Goal: Use online tool/utility: Utilize a website feature to perform a specific function

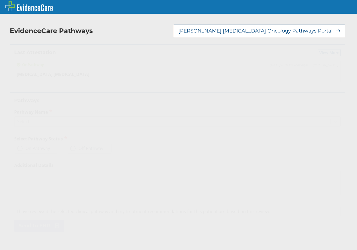
click at [34, 121] on div "Select..." at bounding box center [172, 121] width 316 height 9
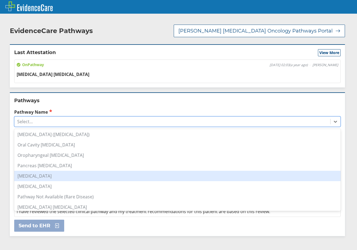
scroll to position [394, 0]
click at [46, 176] on div "[MEDICAL_DATA] [MEDICAL_DATA]" at bounding box center [177, 176] width 326 height 10
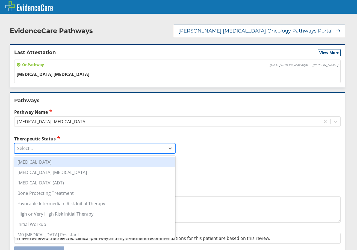
click at [44, 150] on div "Select..." at bounding box center [89, 148] width 150 height 9
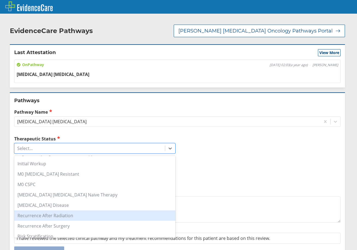
scroll to position [91, 0]
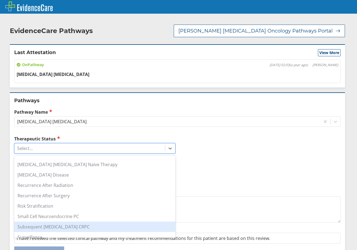
click at [59, 225] on div "Subsequent [MEDICAL_DATA] CRPC" at bounding box center [94, 226] width 161 height 10
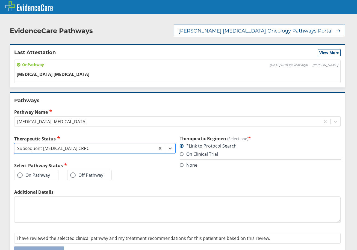
click at [34, 173] on label "On Pathway" at bounding box center [33, 174] width 33 height 5
click at [0, 0] on input "On Pathway" at bounding box center [0, 0] width 0 height 0
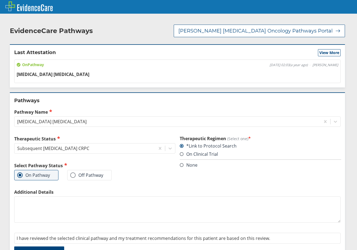
click at [48, 206] on textarea "Additional Details" at bounding box center [177, 209] width 326 height 26
type textarea "[MEDICAL_DATA]"
click at [51, 249] on button "Send to EHR" at bounding box center [39, 252] width 50 height 12
